Goal: Task Accomplishment & Management: Manage account settings

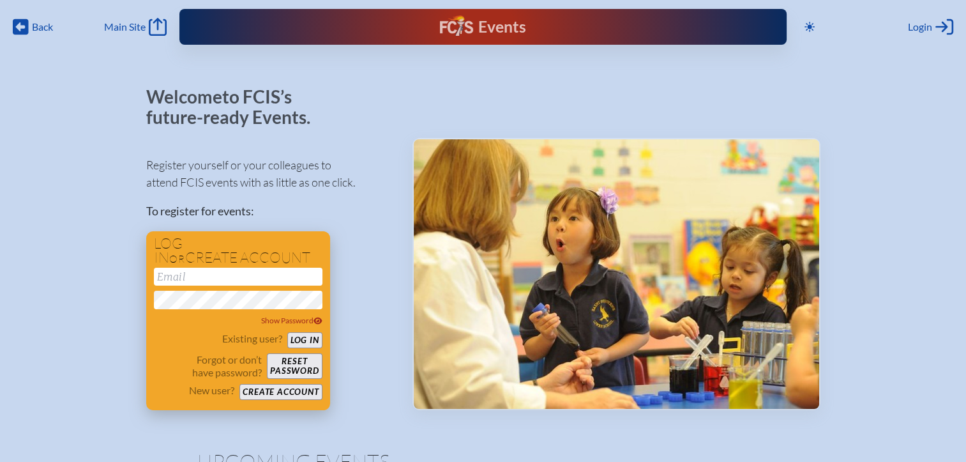
type input "[EMAIL_ADDRESS][DOMAIN_NAME]"
click at [290, 336] on button "Log in" at bounding box center [304, 340] width 35 height 16
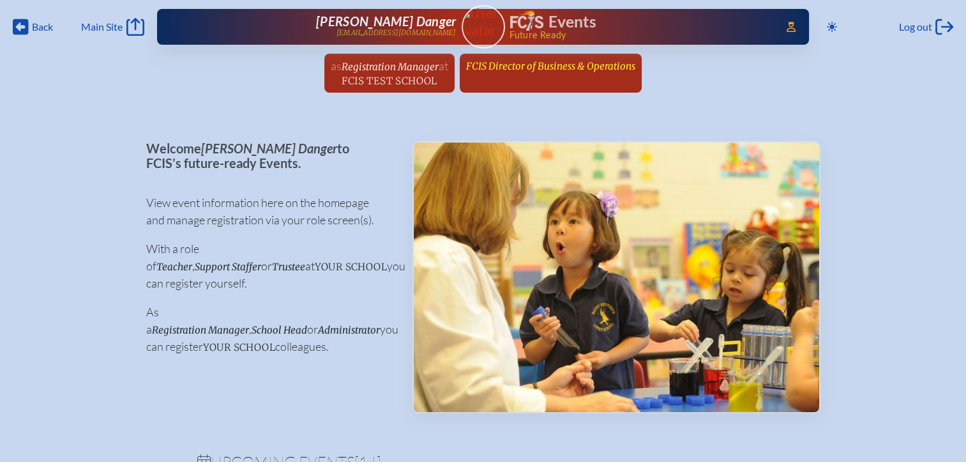
click at [543, 63] on span "FCIS Director of Business & Operations" at bounding box center [550, 66] width 169 height 12
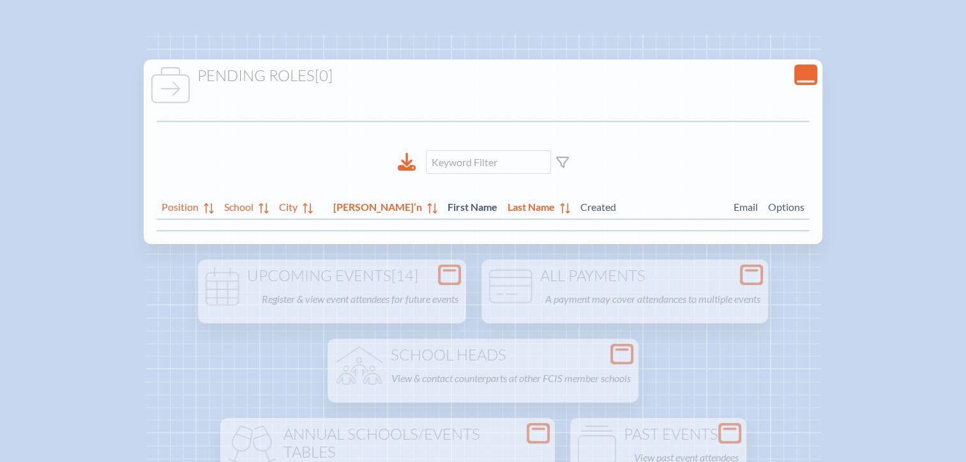
scroll to position [255, 0]
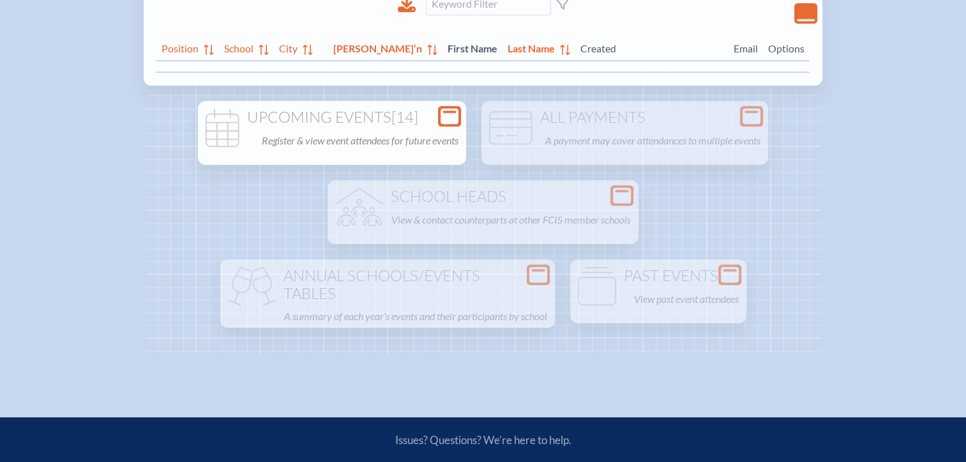
click at [457, 124] on div "Open Console" at bounding box center [449, 116] width 23 height 20
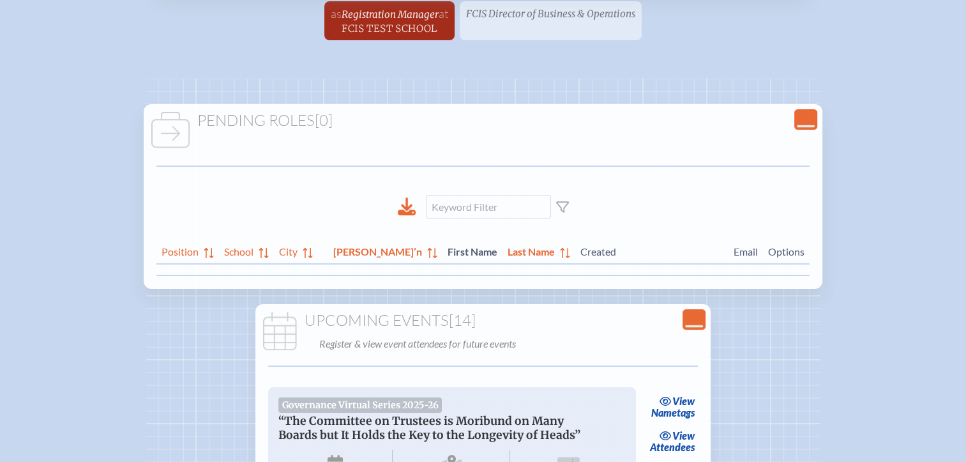
scroll to position [0, 0]
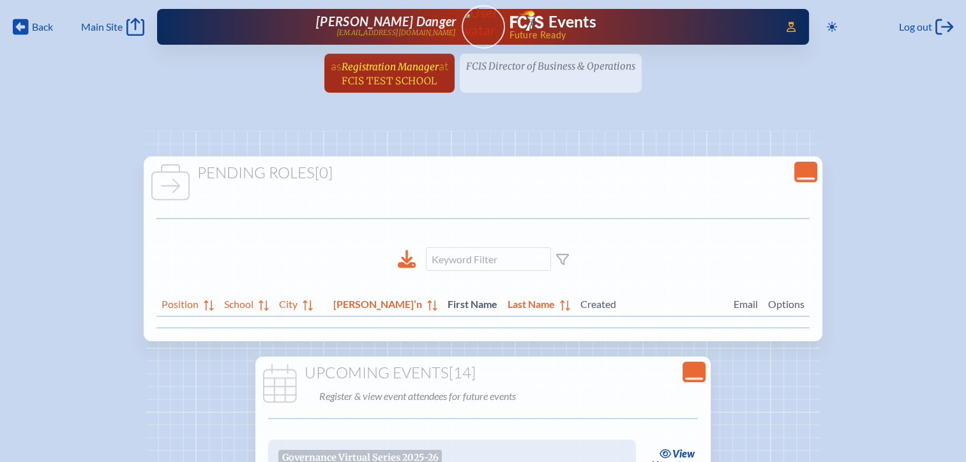
click at [401, 73] on span "at [GEOGRAPHIC_DATA]" at bounding box center [395, 73] width 107 height 28
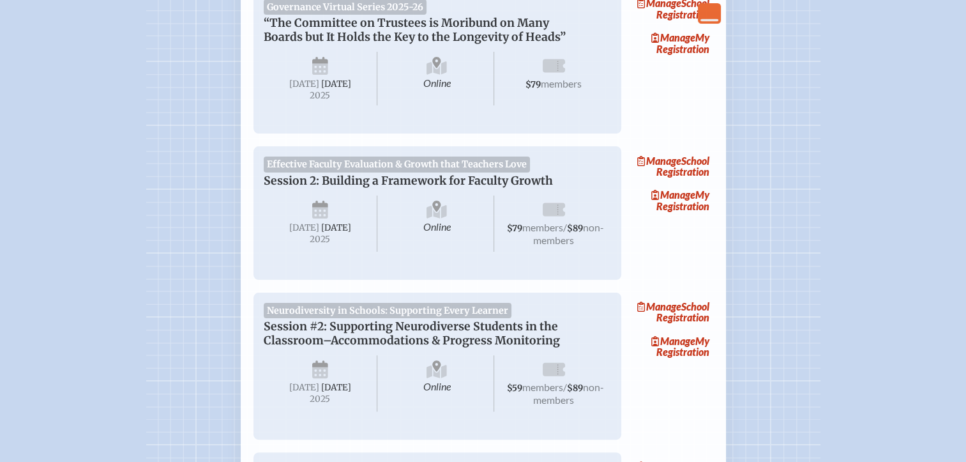
scroll to position [255, 0]
